Goal: Information Seeking & Learning: Learn about a topic

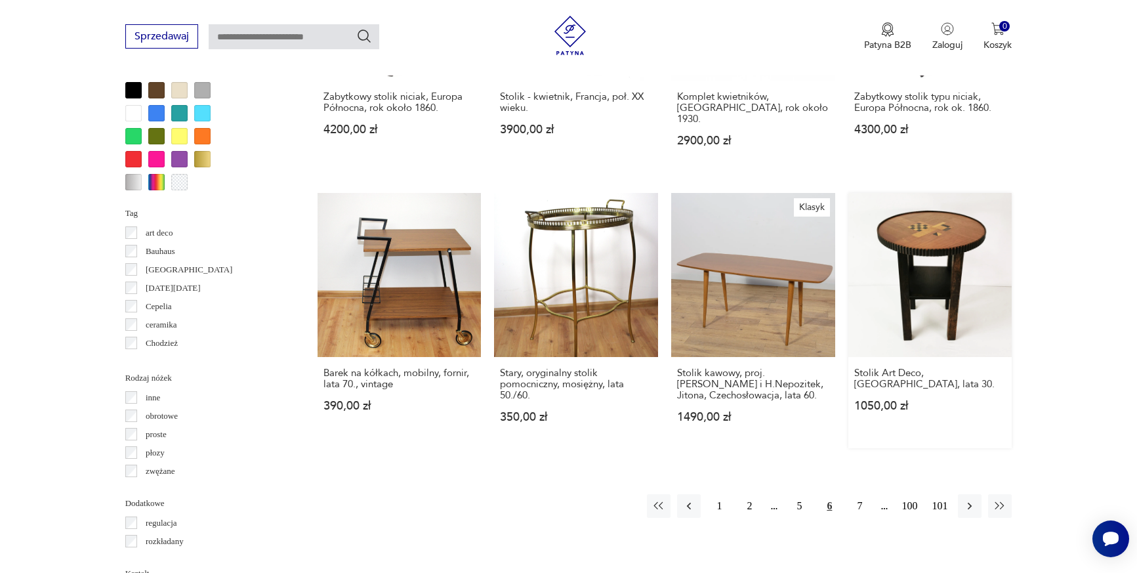
click at [930, 210] on link "Stolik Art Deco, [GEOGRAPHIC_DATA], lata 30. 1050,00 zł" at bounding box center [930, 320] width 164 height 255
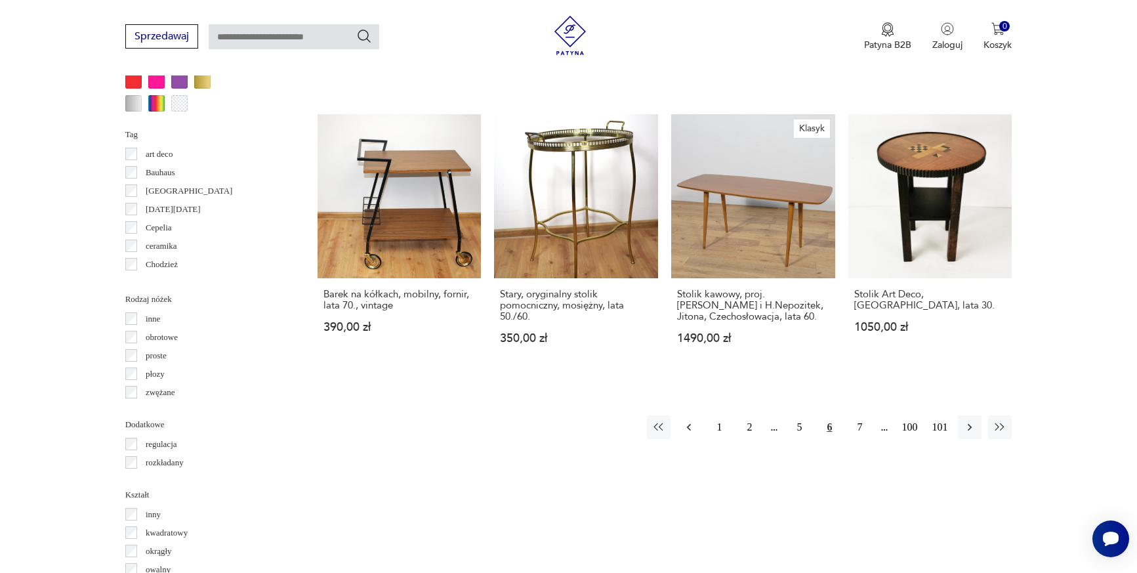
scroll to position [1252, 0]
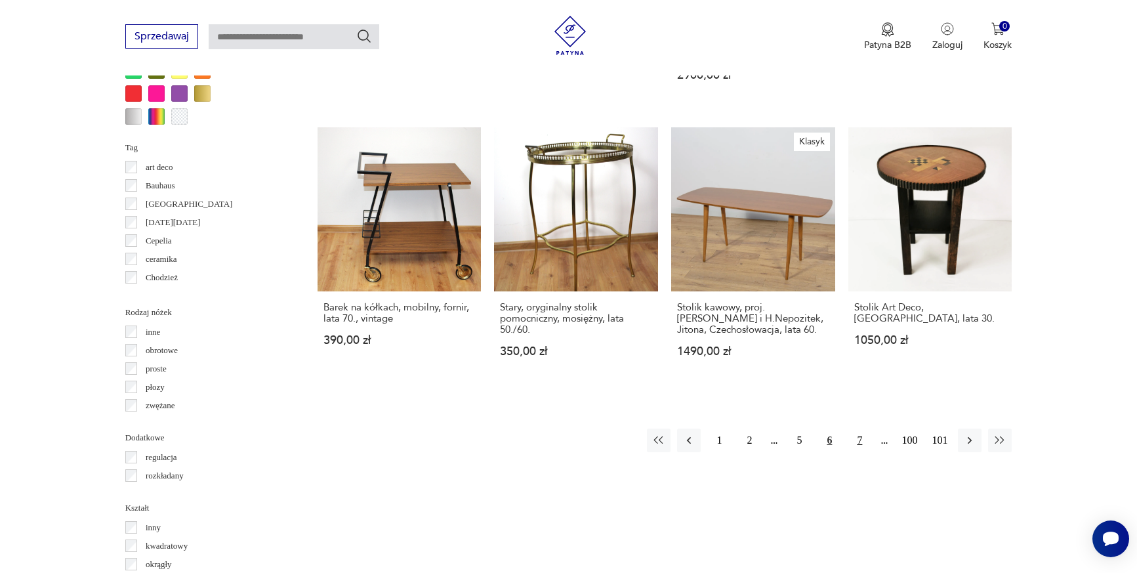
click at [857, 428] on button "7" at bounding box center [860, 440] width 24 height 24
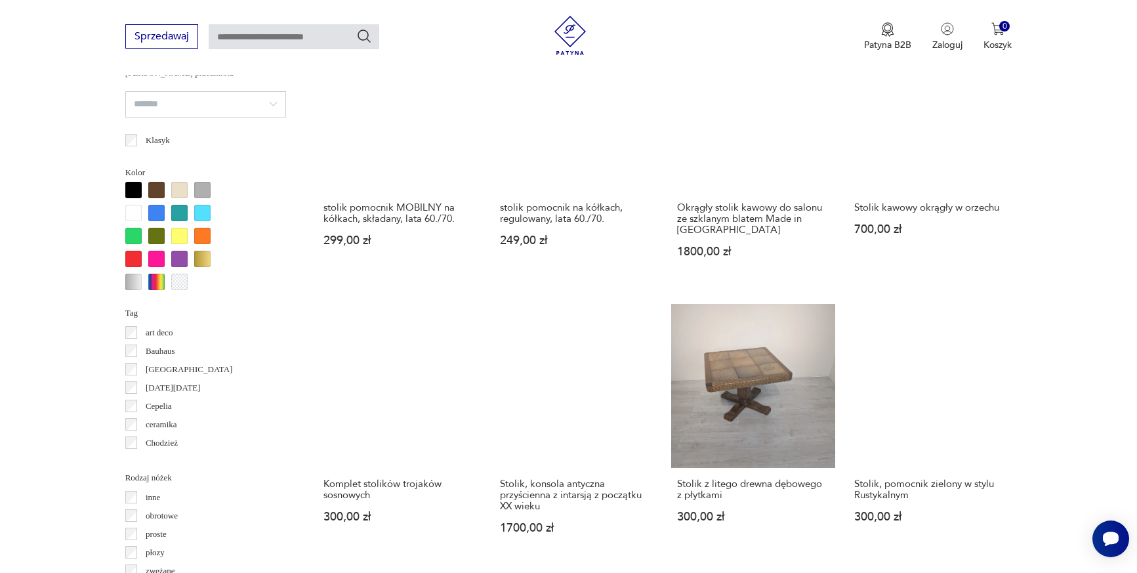
scroll to position [1087, 0]
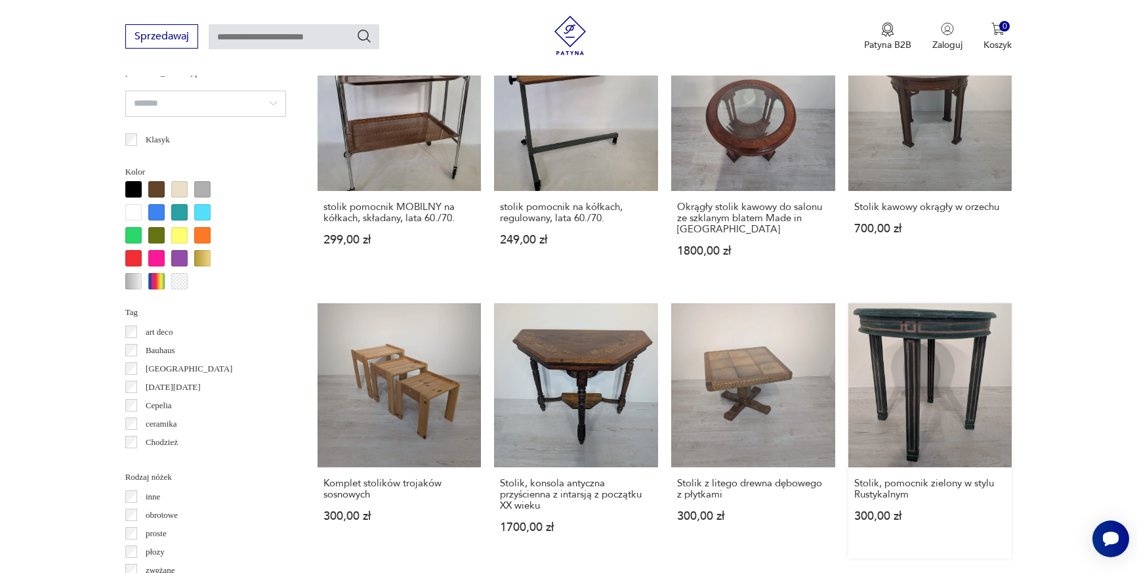
click at [926, 361] on link "Stolik, pomocnik zielony w stylu Rustykalnym 300,00 zł" at bounding box center [930, 430] width 164 height 255
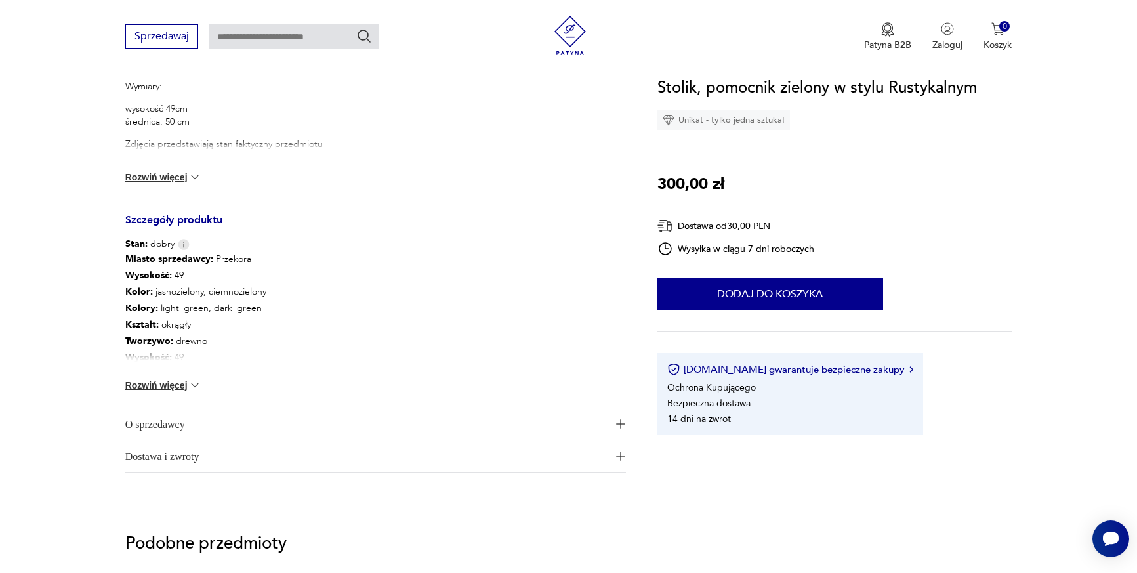
scroll to position [602, 0]
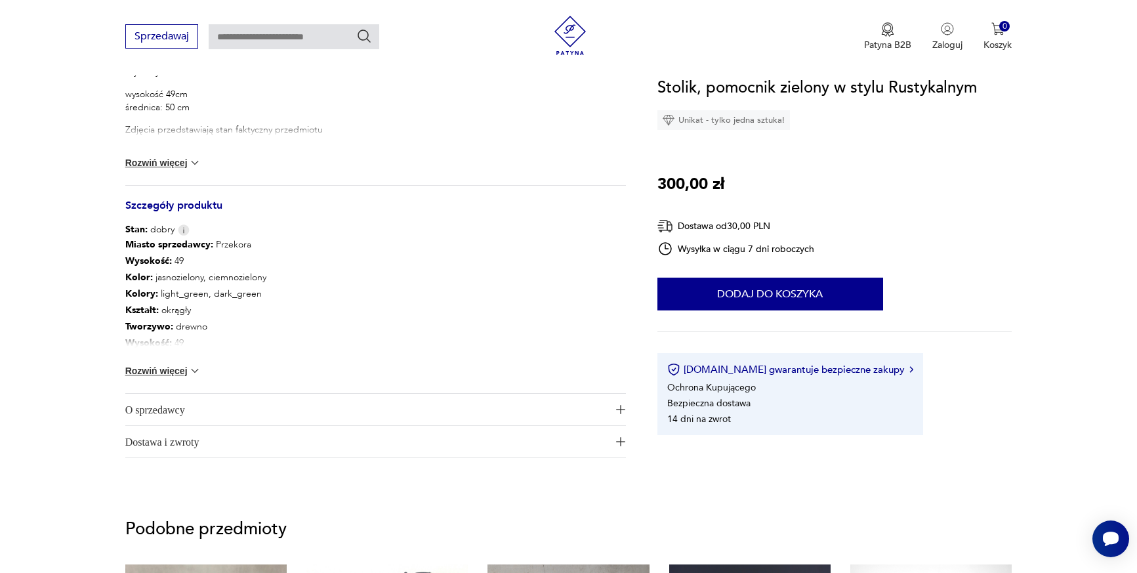
click at [169, 166] on button "Rozwiń więcej" at bounding box center [163, 162] width 76 height 13
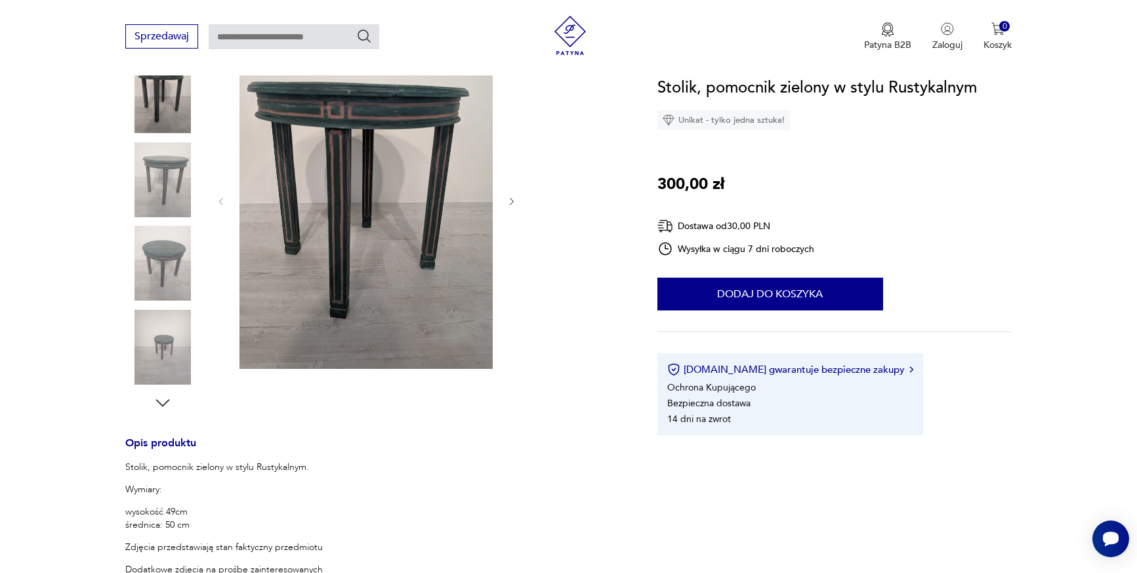
scroll to position [0, 0]
